Goal: Information Seeking & Learning: Learn about a topic

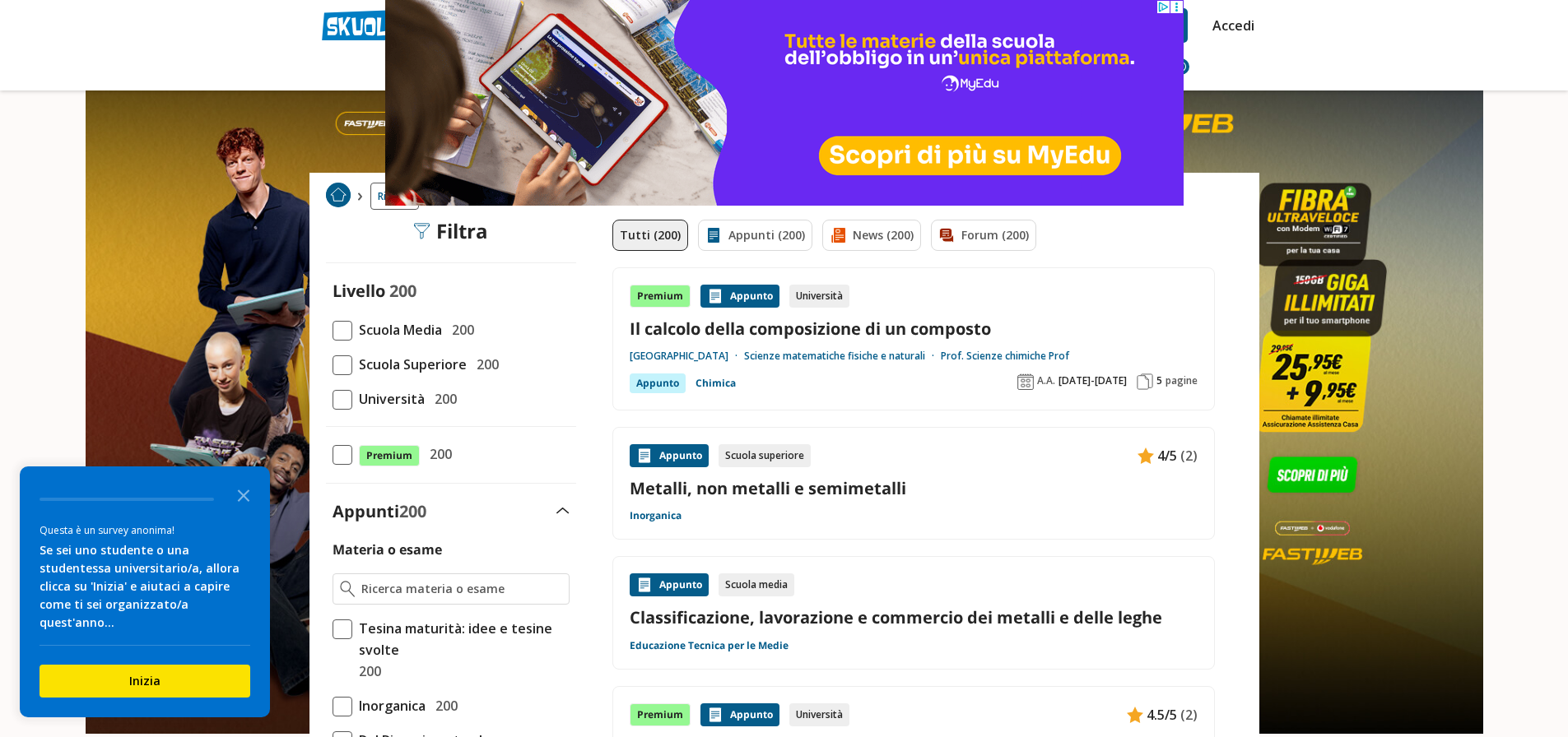
click at [345, 331] on span at bounding box center [342, 330] width 20 height 20
click at [332, 330] on input "Scuola Media 200" at bounding box center [332, 330] width 0 height 0
